Goal: Find specific page/section: Find specific page/section

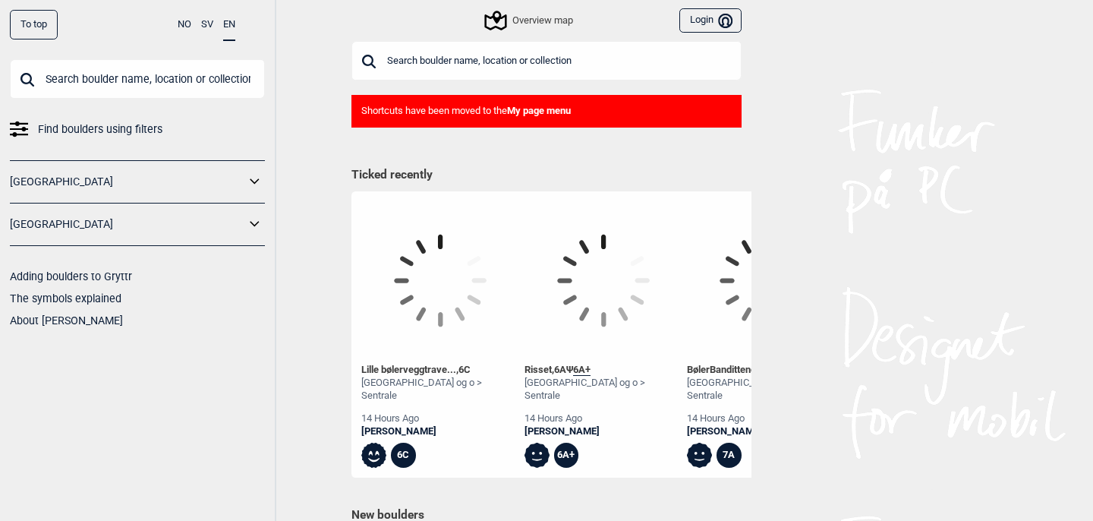
click at [414, 65] on input "text" at bounding box center [546, 60] width 390 height 39
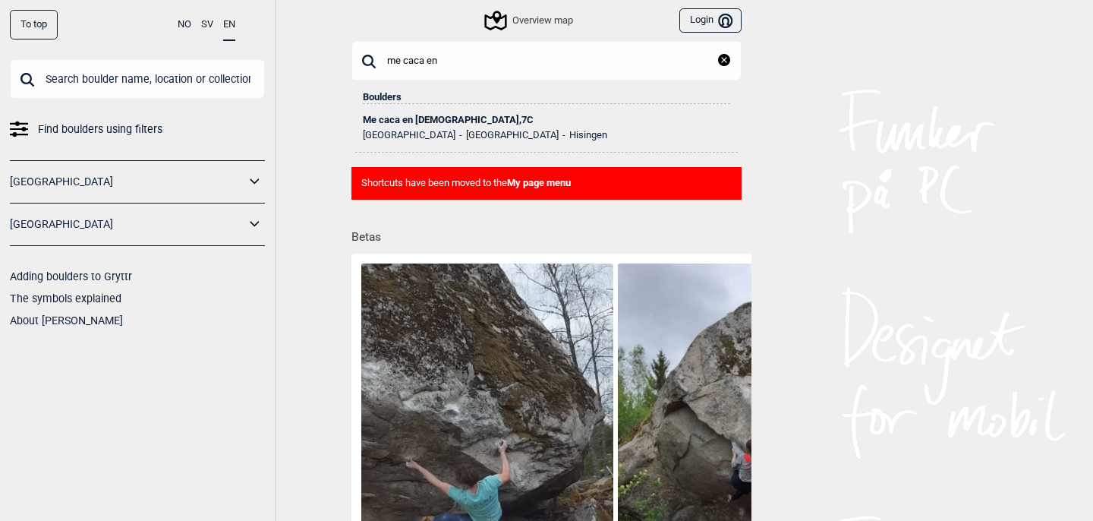
type input "me caca en"
click at [259, 221] on icon at bounding box center [255, 224] width 20 height 22
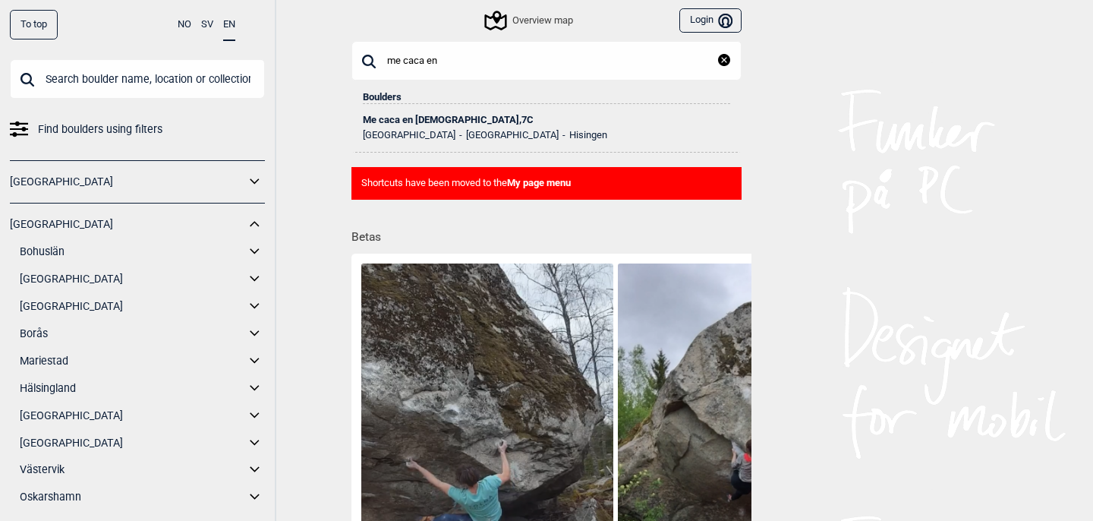
click at [416, 124] on div "Me caca en [DEMOGRAPHIC_DATA] , 7C" at bounding box center [546, 120] width 367 height 11
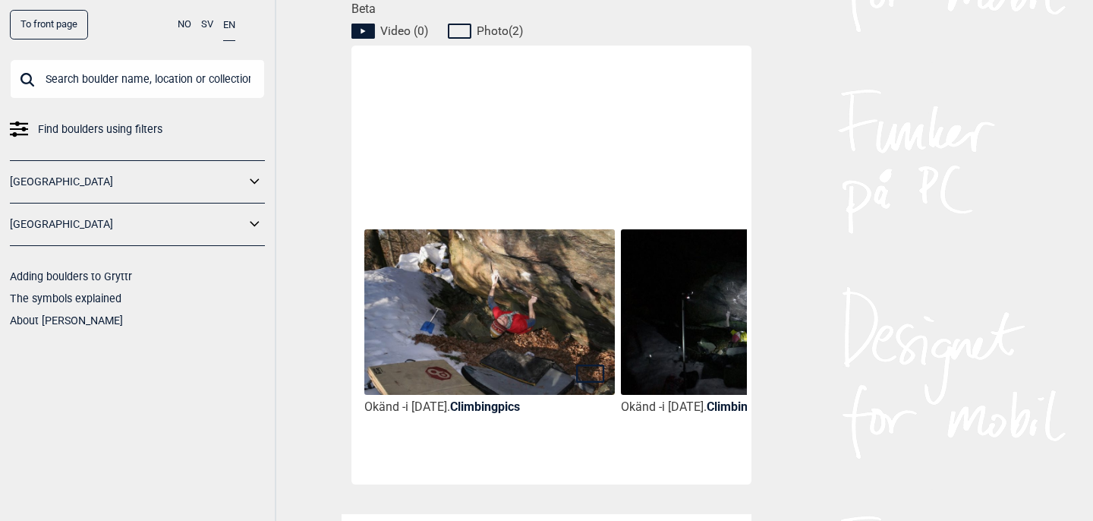
click at [563, 333] on img at bounding box center [489, 312] width 250 height 167
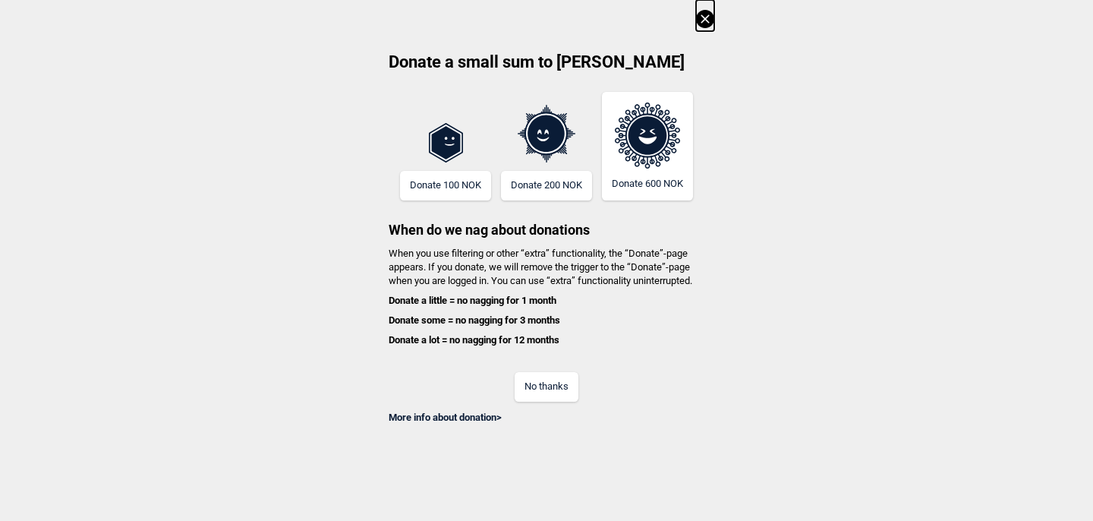
click at [556, 376] on button "No thanks" at bounding box center [547, 387] width 64 height 30
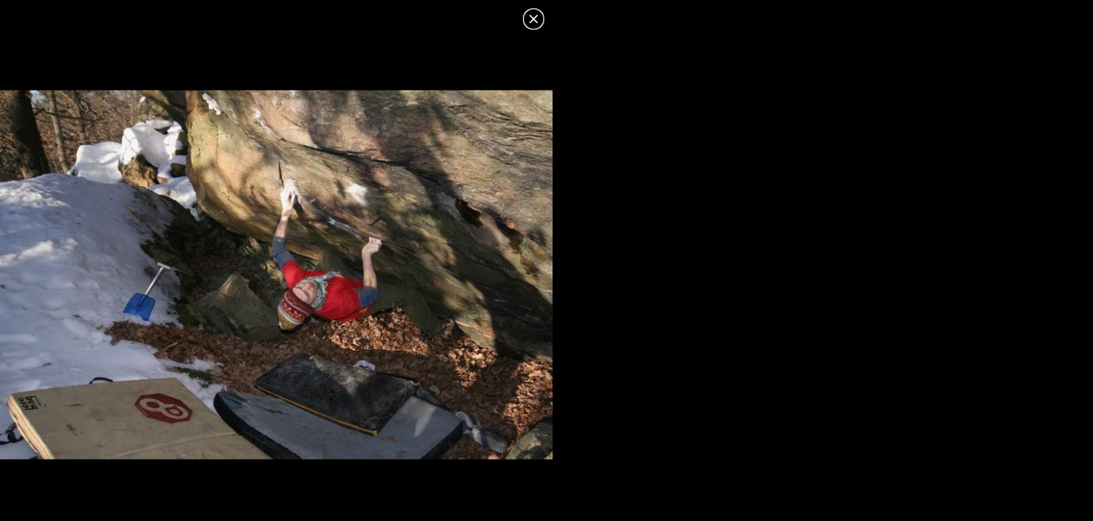
click at [535, 25] on icon at bounding box center [533, 19] width 18 height 18
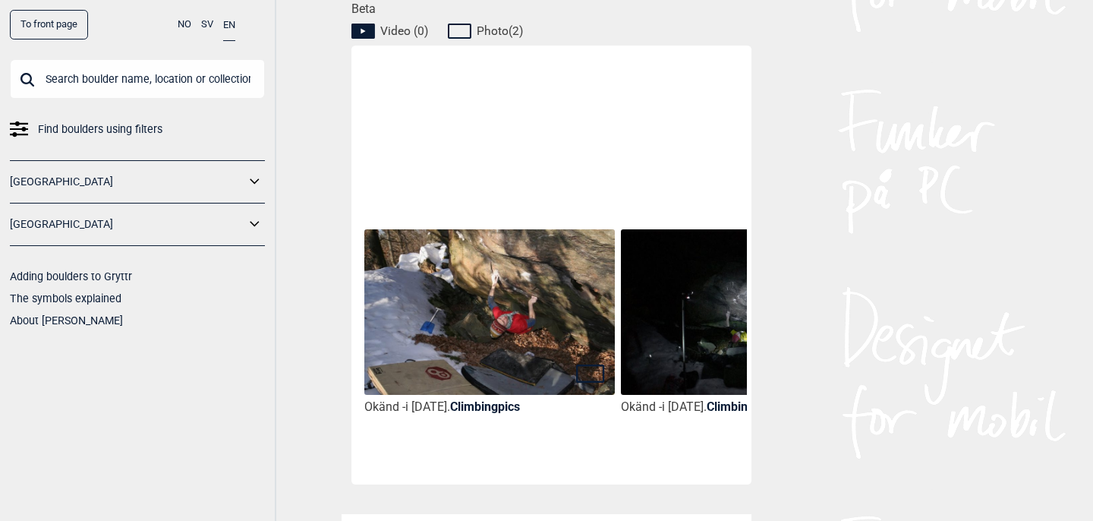
click at [688, 282] on img at bounding box center [746, 312] width 250 height 167
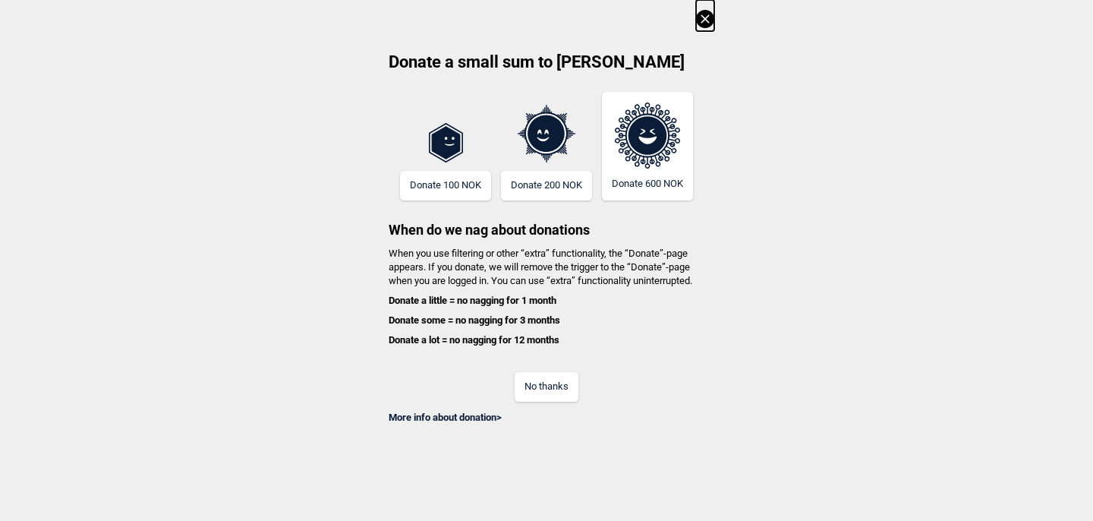
click at [571, 382] on button "No thanks" at bounding box center [547, 387] width 64 height 30
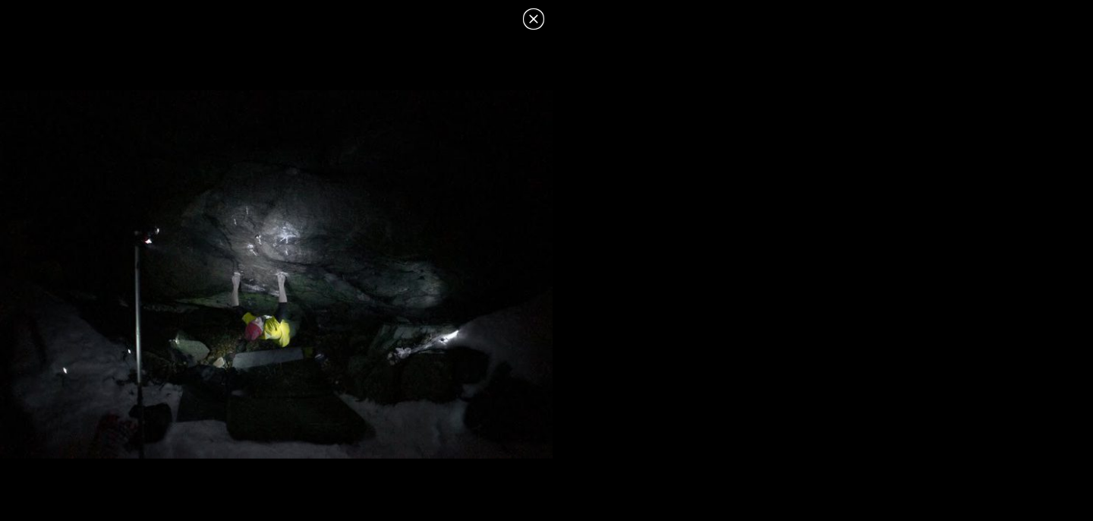
click at [537, 24] on icon at bounding box center [533, 19] width 18 height 18
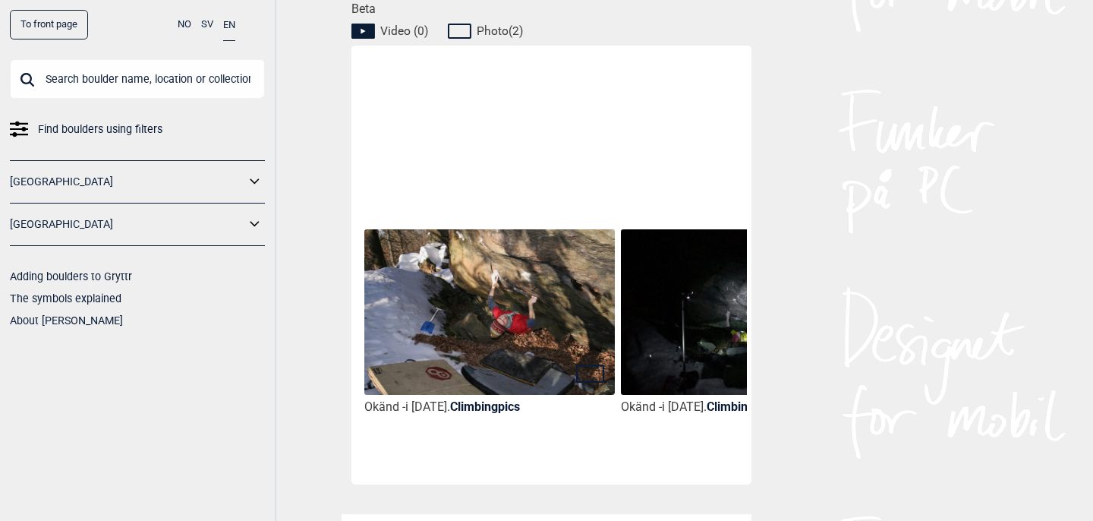
click at [496, 335] on img at bounding box center [489, 312] width 250 height 167
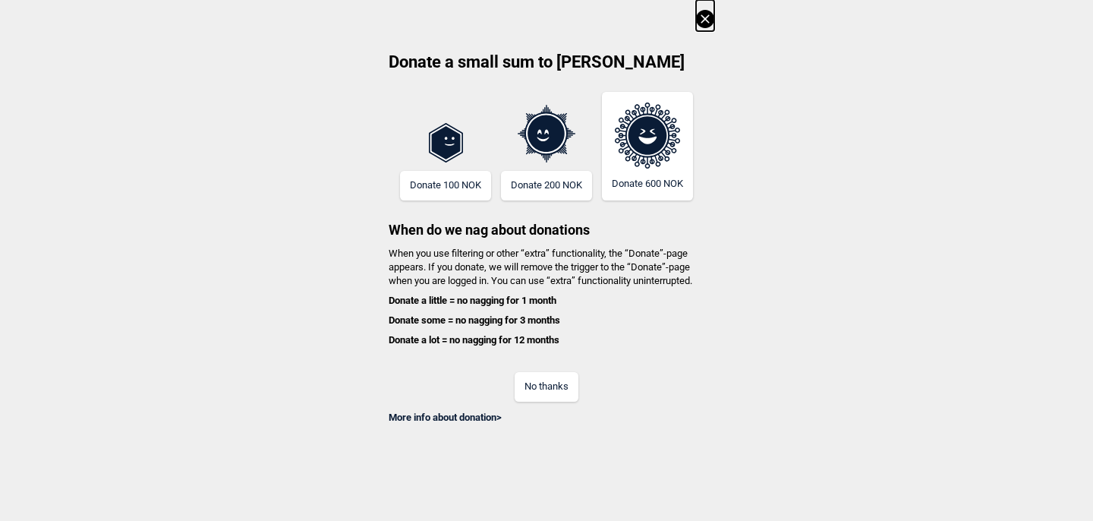
click at [556, 388] on button "No thanks" at bounding box center [547, 387] width 64 height 30
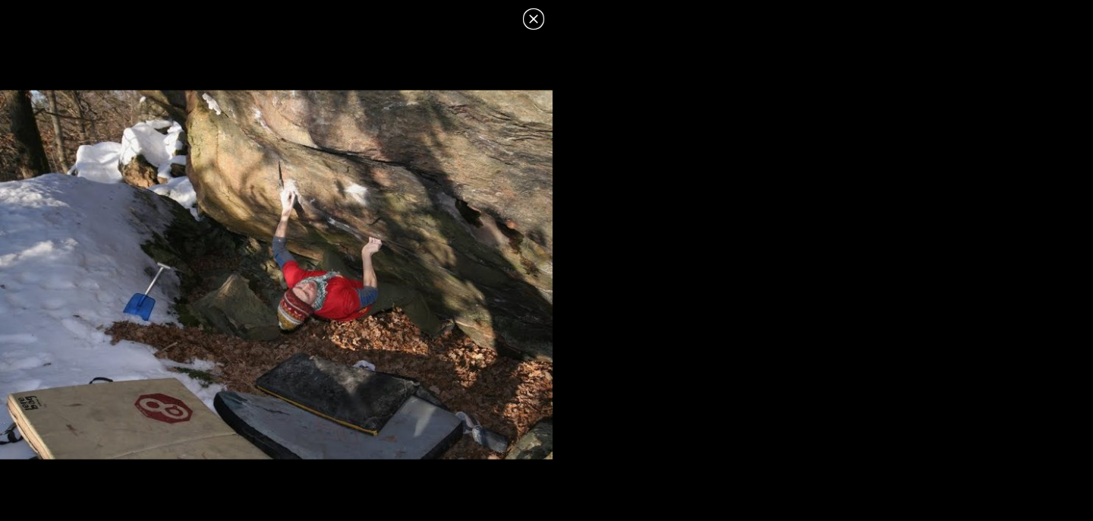
click at [536, 14] on icon at bounding box center [533, 19] width 18 height 18
